Goal: Information Seeking & Learning: Learn about a topic

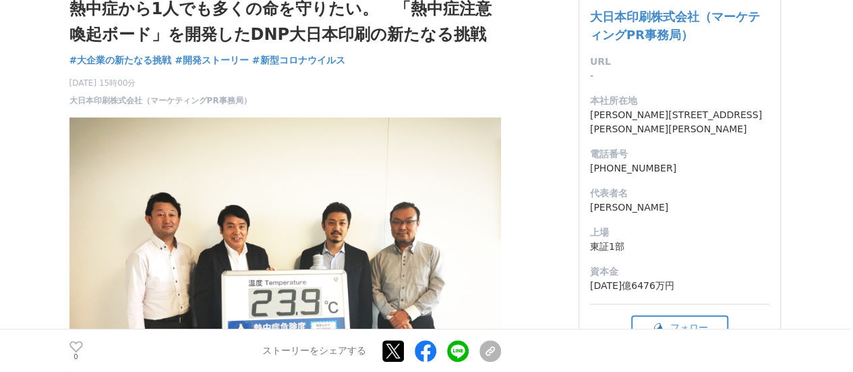
scroll to position [135, 0]
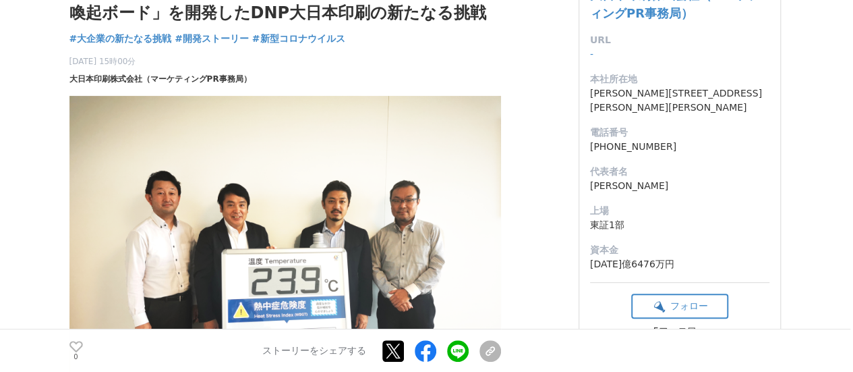
click at [233, 73] on span "大日本印刷株式会社（マーケティングPR事務局）" at bounding box center [160, 79] width 182 height 12
drag, startPoint x: 502, startPoint y: 173, endPoint x: 7, endPoint y: 127, distance: 497.7
drag, startPoint x: 26, startPoint y: 112, endPoint x: 461, endPoint y: 175, distance: 440.2
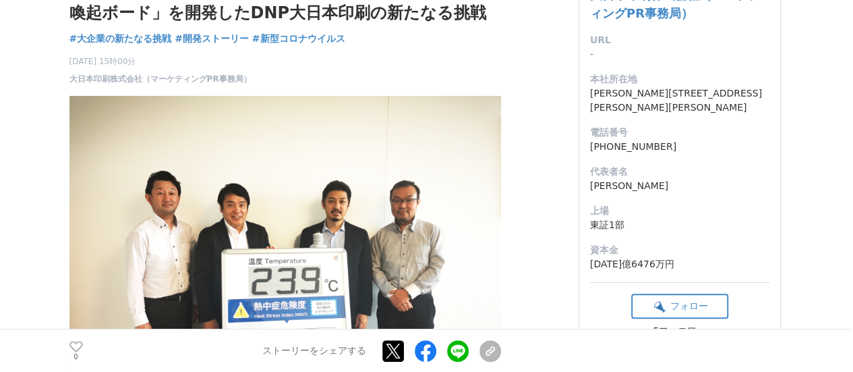
drag, startPoint x: 67, startPoint y: 119, endPoint x: 484, endPoint y: 152, distance: 418.6
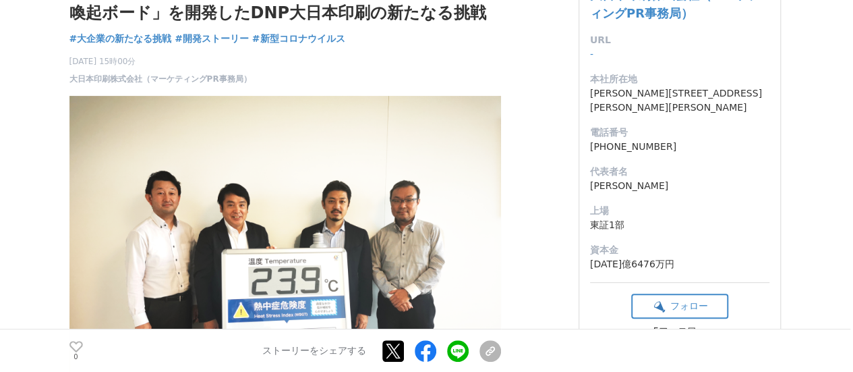
click at [488, 26] on h1 "熱中症から1人でも多くの命を守りたい。　「熱中症注意喚起ボード」を開発したDNP大日本印刷の新たなる挑戦" at bounding box center [285, 0] width 432 height 52
drag, startPoint x: 504, startPoint y: 142, endPoint x: 61, endPoint y: 120, distance: 444.2
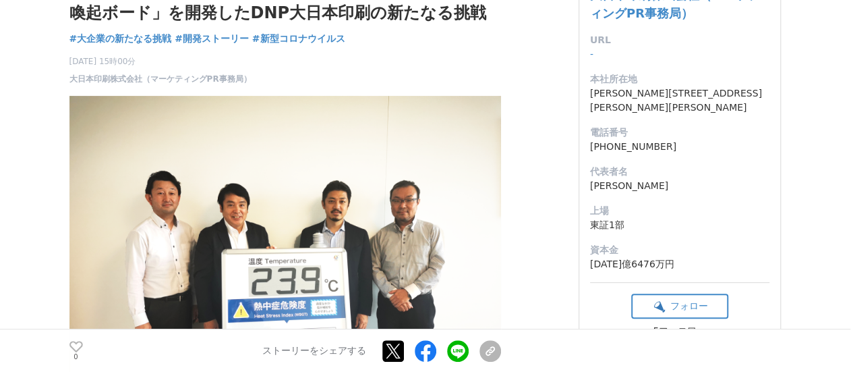
drag, startPoint x: 65, startPoint y: 116, endPoint x: 479, endPoint y: 144, distance: 414.3
click at [479, 26] on h1 "熱中症から1人でも多くの命を守りたい。　「熱中症注意喚起ボード」を開発したDNP大日本印刷の新たなる挑戦" at bounding box center [285, 0] width 432 height 52
drag, startPoint x: 496, startPoint y: 140, endPoint x: 65, endPoint y: 111, distance: 431.8
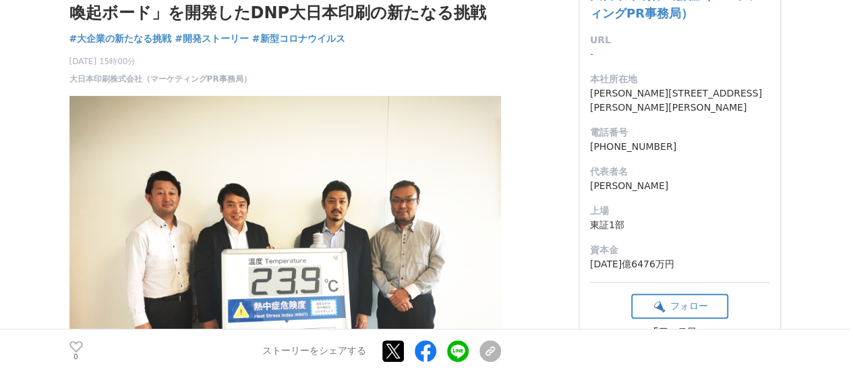
drag, startPoint x: 65, startPoint y: 111, endPoint x: 478, endPoint y: 152, distance: 414.6
click at [487, 26] on h1 "熱中症から1人でも多くの命を守りたい。　「熱中症注意喚起ボード」を開発したDNP大日本印刷の新たなる挑戦" at bounding box center [285, 0] width 432 height 52
drag, startPoint x: 61, startPoint y: 247, endPoint x: 221, endPoint y: 296, distance: 167.7
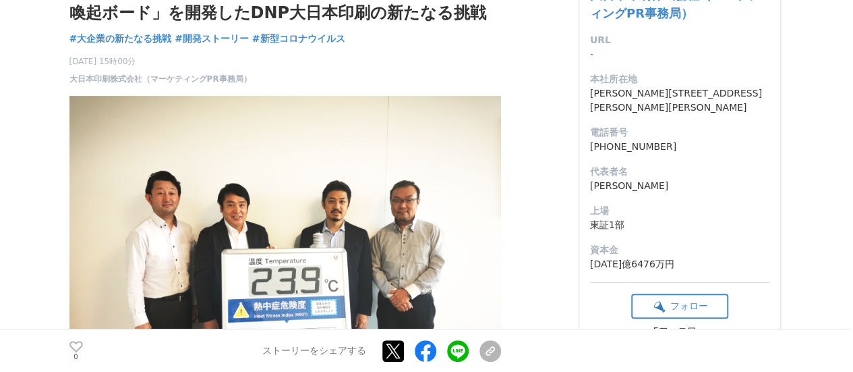
drag, startPoint x: 197, startPoint y: 303, endPoint x: 70, endPoint y: 243, distance: 140.0
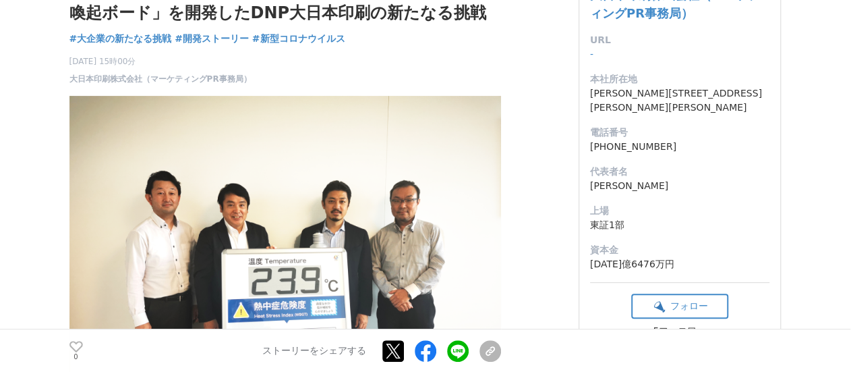
drag, startPoint x: 631, startPoint y: 199, endPoint x: 36, endPoint y: 132, distance: 598.4
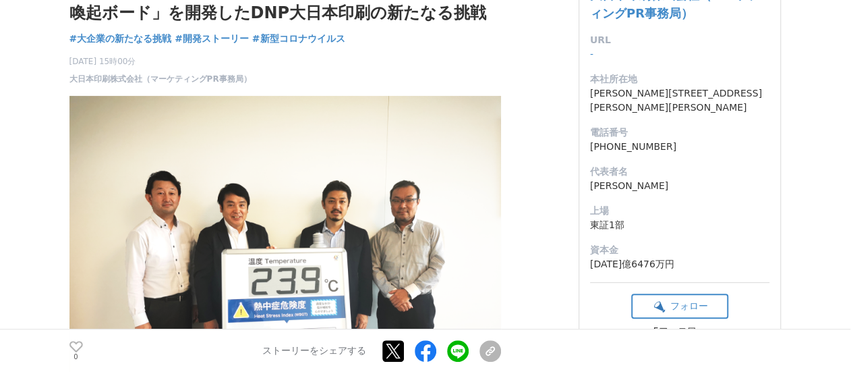
drag, startPoint x: 82, startPoint y: 130, endPoint x: 543, endPoint y: 136, distance: 460.6
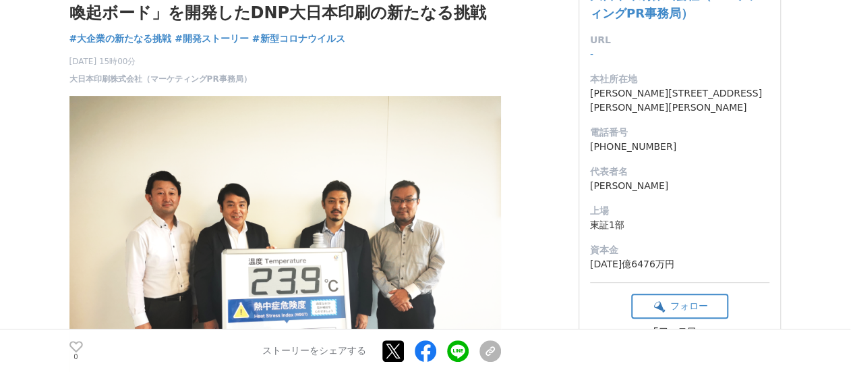
drag, startPoint x: 543, startPoint y: 132, endPoint x: 223, endPoint y: 125, distance: 320.4
drag, startPoint x: 519, startPoint y: 146, endPoint x: 38, endPoint y: 136, distance: 480.8
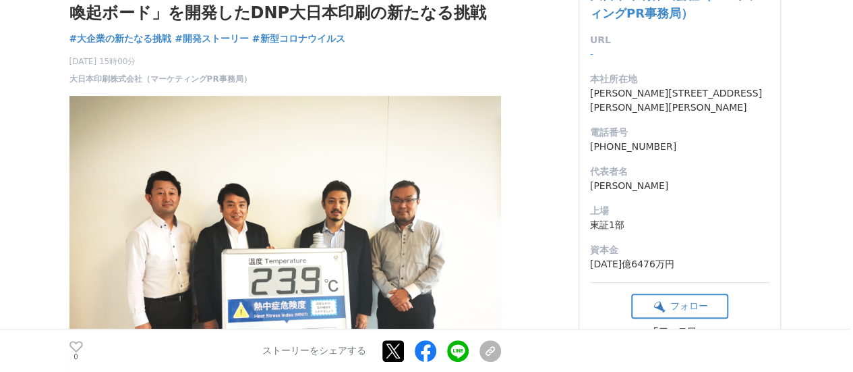
drag, startPoint x: 46, startPoint y: 166, endPoint x: 52, endPoint y: 171, distance: 7.7
